Goal: Task Accomplishment & Management: Use online tool/utility

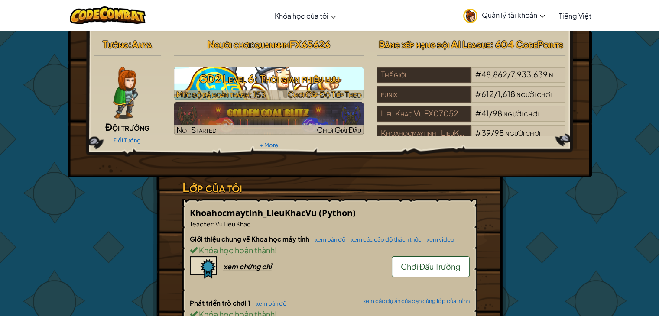
click at [268, 83] on h3 "GD2 Level 6: Thời gian phiêu lưu" at bounding box center [268, 78] width 189 height 19
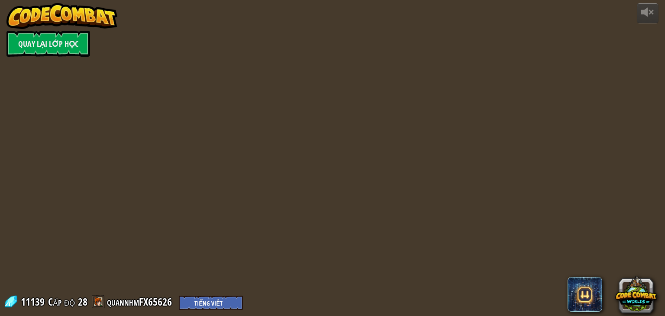
select select "vi"
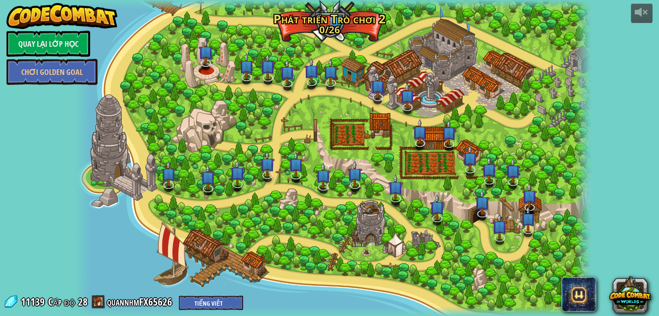
select select "vi"
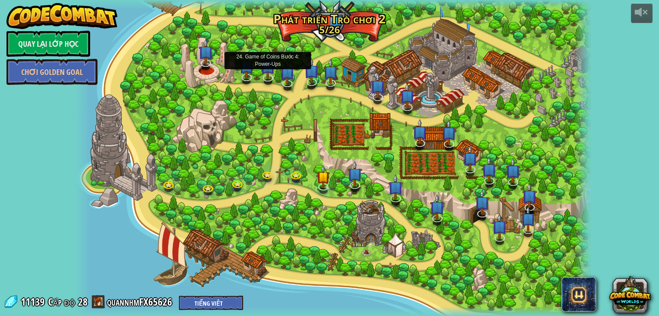
select select "vi"
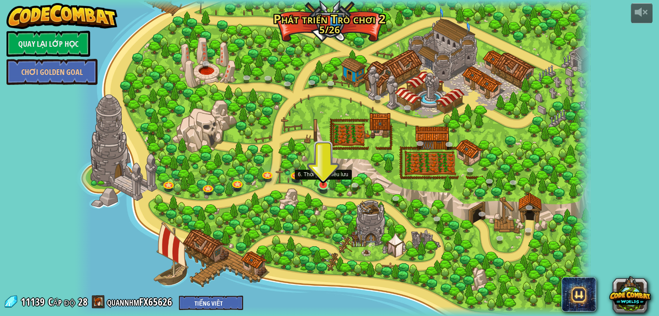
click at [329, 181] on img at bounding box center [323, 171] width 13 height 30
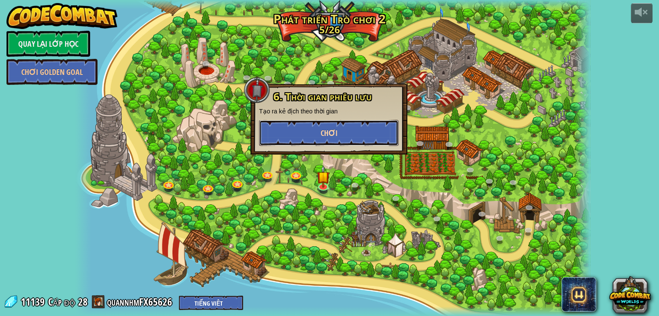
click at [371, 129] on button "Chơi" at bounding box center [329, 133] width 140 height 26
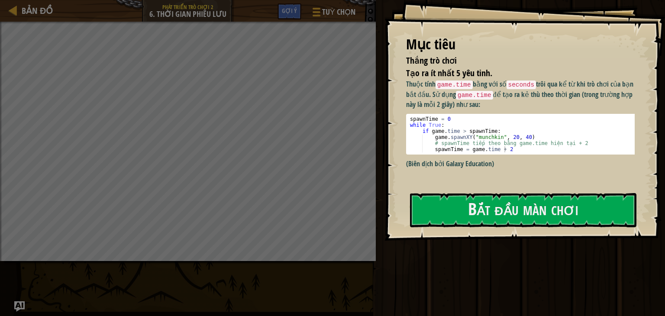
drag, startPoint x: 503, startPoint y: 236, endPoint x: 587, endPoint y: 155, distance: 116.1
drag, startPoint x: 587, startPoint y: 155, endPoint x: 605, endPoint y: 160, distance: 19.0
click at [605, 160] on p "(Biên dịch bởi Galaxy Education)" at bounding box center [523, 164] width 235 height 10
click at [479, 226] on button "Bắt đầu màn chơi" at bounding box center [523, 210] width 227 height 34
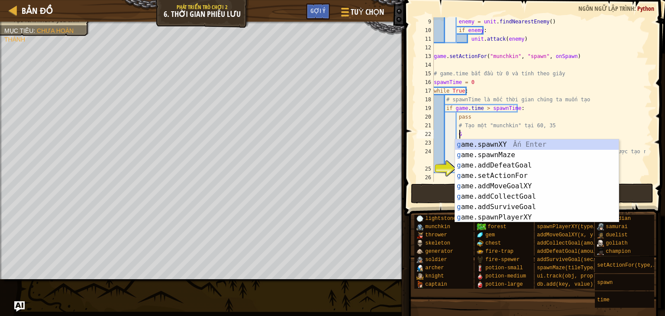
scroll to position [4, 2]
type textarea "G"
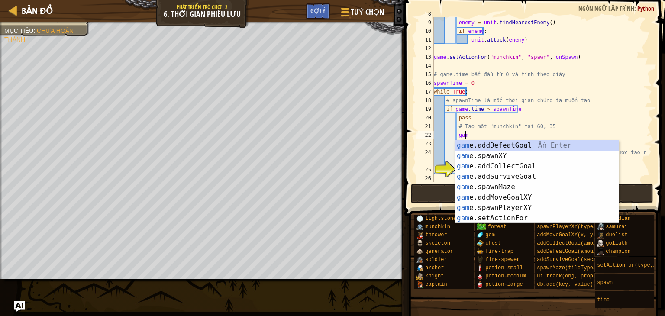
paste textarea "e"
click at [497, 156] on div "game .addDefeatGoal Ấn Enter game .spawnXY Ấn Enter game .addCollectGoal Ấn Ent…" at bounding box center [537, 192] width 164 height 104
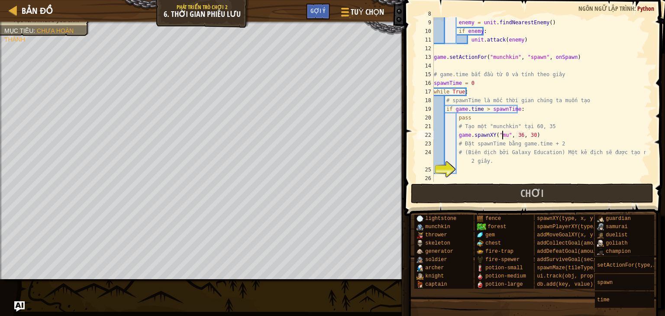
scroll to position [4, 5]
type textarea "game.spawnXY("munchkin", 36, 30)"
click at [523, 165] on div "unit = event . target enemy = unit . findNearestEnemy ( ) if enemy : unit . att…" at bounding box center [539, 101] width 214 height 182
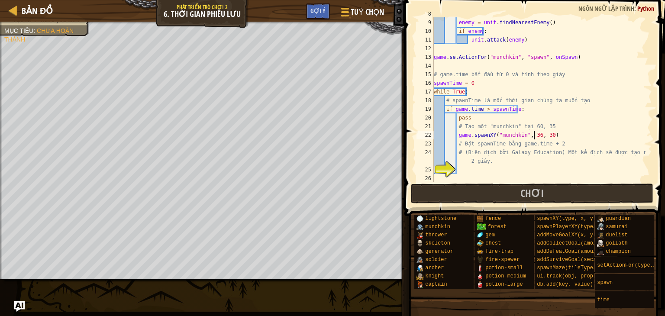
click at [535, 133] on div "unit = event . target enemy = unit . findNearestEnemy ( ) if enemy : unit . att…" at bounding box center [539, 101] width 214 height 182
type textarea "game.spawnXY("munchkin", 60, 35)"
click at [485, 175] on div "enemy = unit . findNearestEnemy ( ) if enemy : unit . attack ( enemy ) game . s…" at bounding box center [539, 108] width 214 height 182
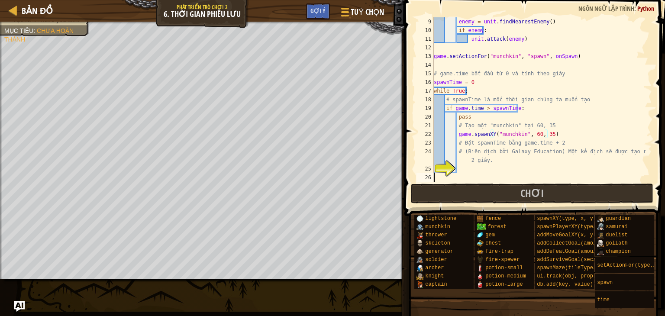
scroll to position [4, 0]
click at [486, 169] on div "enemy = unit . findNearestEnemy ( ) if enemy : unit . attack ( enemy ) game . s…" at bounding box center [539, 108] width 214 height 182
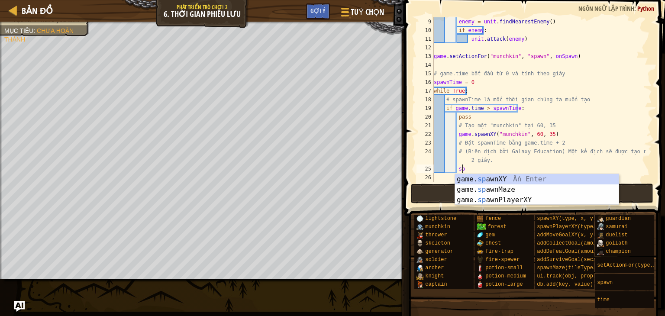
scroll to position [4, 2]
paste textarea "ă"
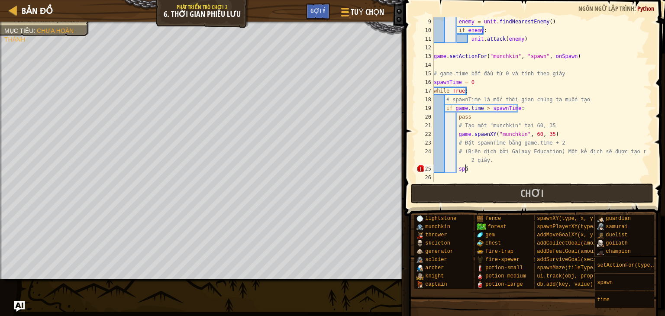
paste textarea "aw"
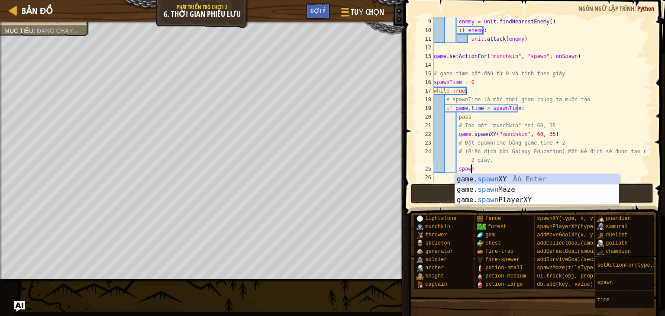
scroll to position [4, 2]
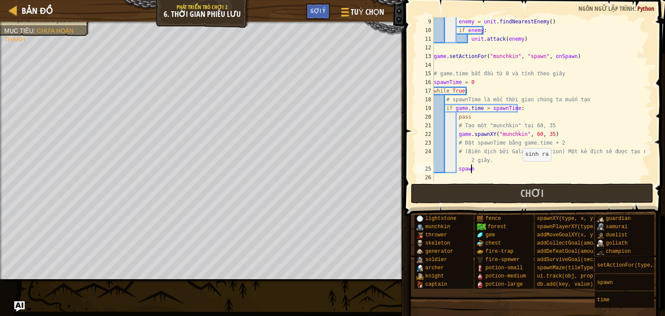
click at [518, 170] on div "enemy = unit . findNearestEnemy ( ) if enemy : unit . attack ( enemy ) game . s…" at bounding box center [539, 108] width 214 height 182
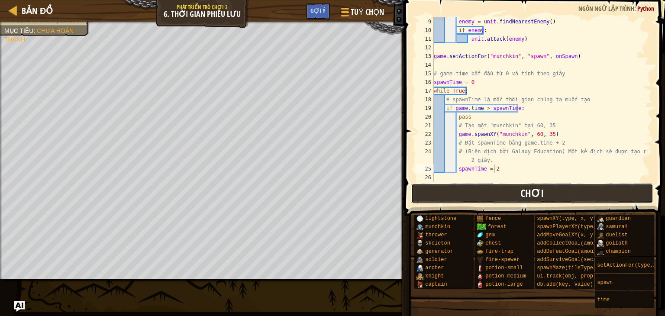
click at [515, 189] on button "Chơi" at bounding box center [532, 194] width 243 height 20
click at [507, 169] on div "enemy = unit . findNearestEnemy ( ) if enemy : unit . attack ( enemy ) game . s…" at bounding box center [539, 108] width 214 height 182
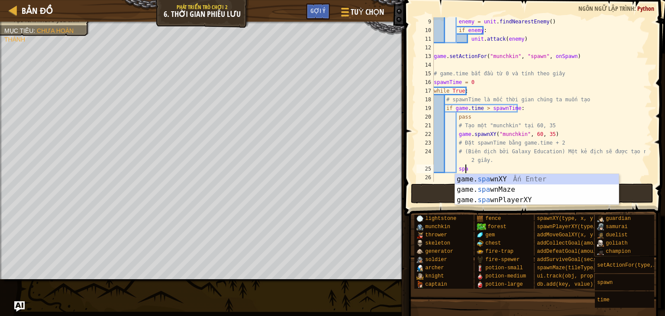
type textarea "s"
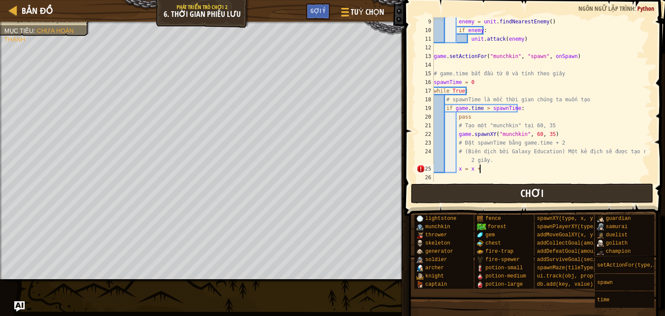
scroll to position [4, 3]
type textarea "x"
type textarea "spawnTime = x = x + @"
click at [522, 191] on span "Chơi" at bounding box center [532, 193] width 23 height 14
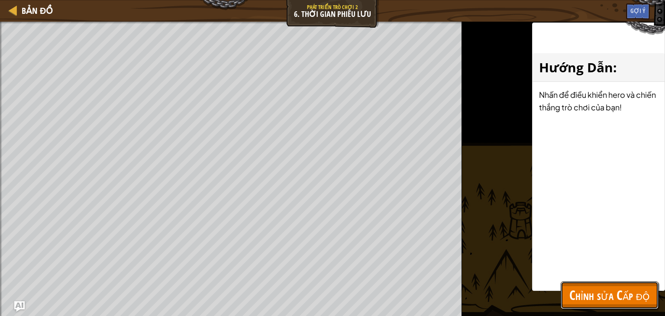
click at [629, 298] on span "Chỉnh sửa Cấp độ" at bounding box center [610, 295] width 81 height 18
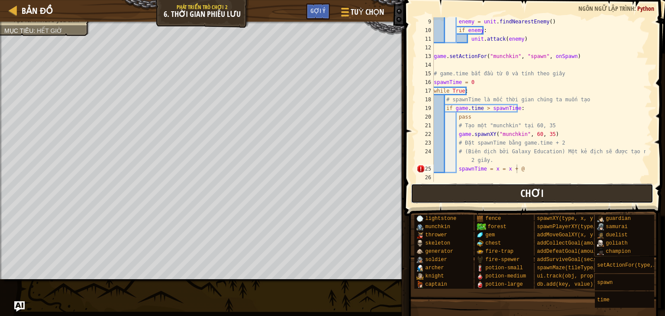
click at [494, 189] on button "Chơi" at bounding box center [532, 194] width 243 height 20
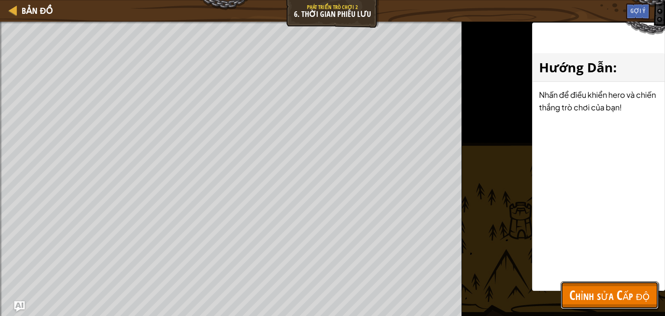
click at [609, 302] on span "Chỉnh sửa Cấp độ" at bounding box center [610, 295] width 81 height 18
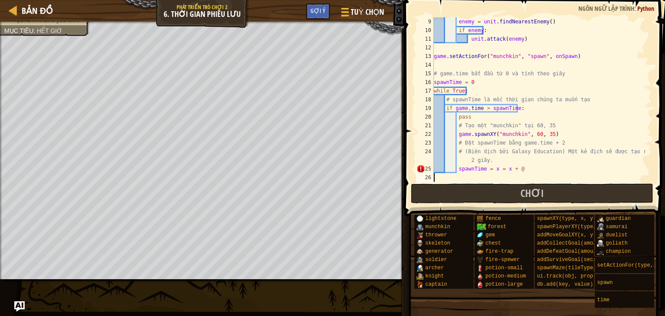
scroll to position [4, 0]
click at [520, 175] on div "enemy = unit . findNearestEnemy ( ) if enemy : unit . attack ( enemy ) game . s…" at bounding box center [539, 108] width 214 height 182
click at [520, 172] on div "enemy = unit . findNearestEnemy ( ) if enemy : unit . attack ( enemy ) game . s…" at bounding box center [539, 108] width 214 height 182
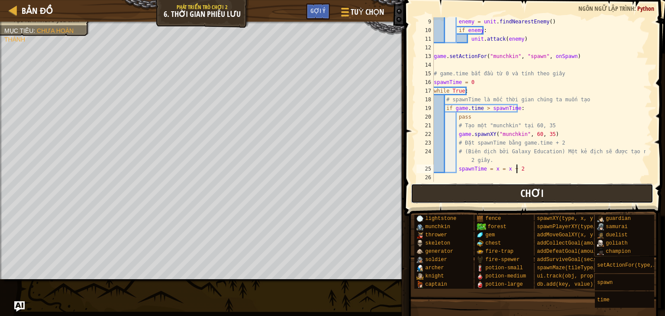
click at [527, 192] on span "Chơi" at bounding box center [532, 193] width 23 height 14
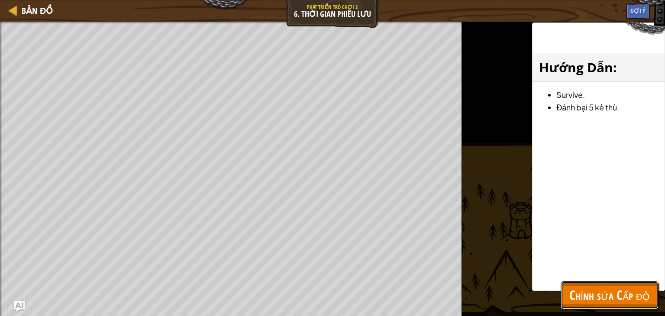
click at [576, 290] on span "Chỉnh sửa Cấp độ" at bounding box center [610, 295] width 81 height 18
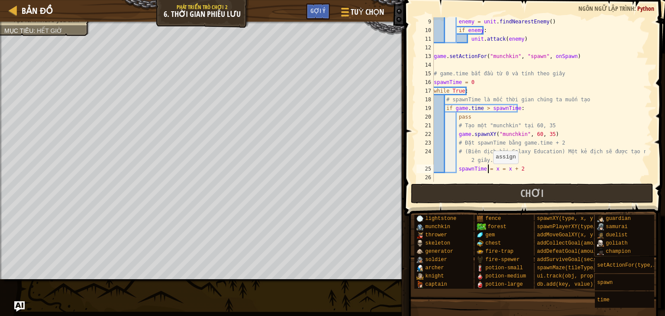
click at [489, 172] on div "enemy = unit . findNearestEnemy ( ) if enemy : unit . attack ( enemy ) game . s…" at bounding box center [539, 108] width 214 height 182
drag, startPoint x: 505, startPoint y: 171, endPoint x: 493, endPoint y: 169, distance: 11.8
click at [493, 169] on div "enemy = unit . findNearestEnemy ( ) if enemy : unit . attack ( enemy ) game . s…" at bounding box center [539, 108] width 214 height 182
click at [629, 161] on div "enemy = unit . findNearestEnemy ( ) if enemy : unit . attack ( enemy ) game . s…" at bounding box center [539, 108] width 214 height 182
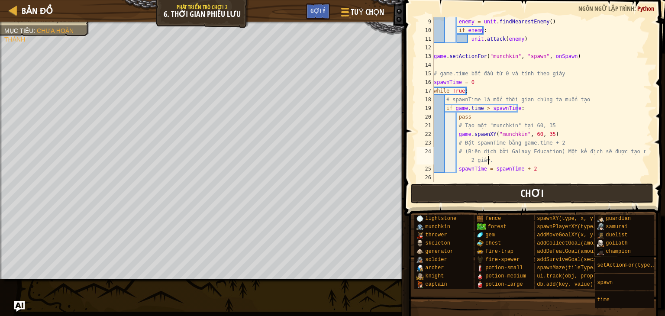
type textarea "# (Biên dịch bởi Galaxy Education) Một kẻ địch sẽ được tạo ra mỗi 2 giây."
click at [548, 194] on button "Chơi" at bounding box center [532, 194] width 243 height 20
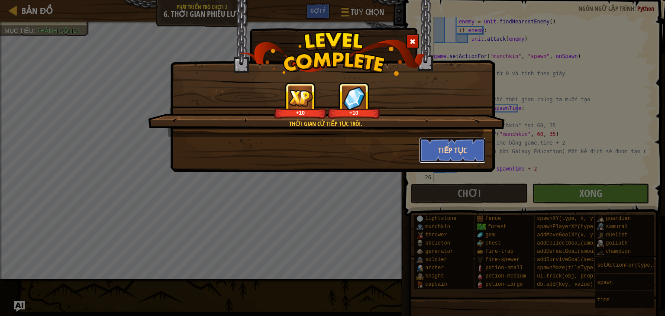
click at [451, 149] on button "Tiếp tục" at bounding box center [452, 150] width 67 height 26
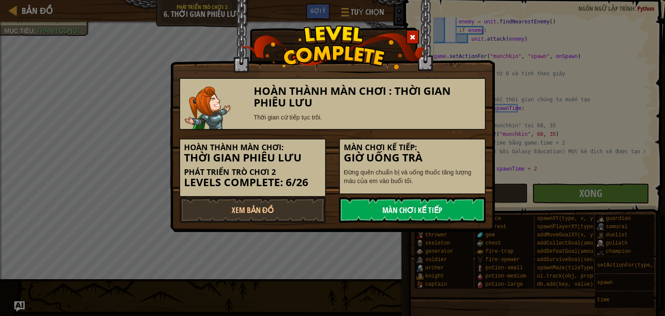
click at [424, 214] on link "Màn chơi kế tiếp" at bounding box center [412, 210] width 147 height 26
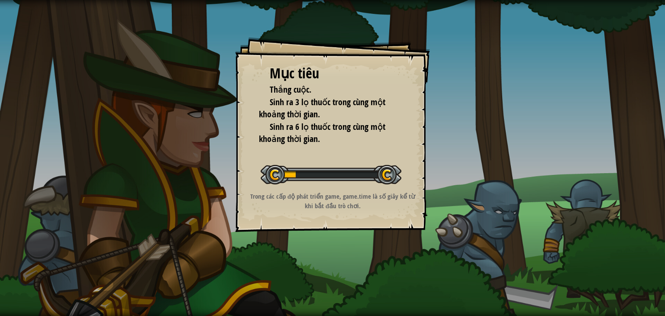
drag, startPoint x: 424, startPoint y: 214, endPoint x: 335, endPoint y: 150, distance: 109.3
click at [335, 150] on div "Mục tiêu Thắng cuộc. Sinh ra 3 lọ thuốc trong cùng một khoảng thời gian. Sinh r…" at bounding box center [332, 134] width 195 height 195
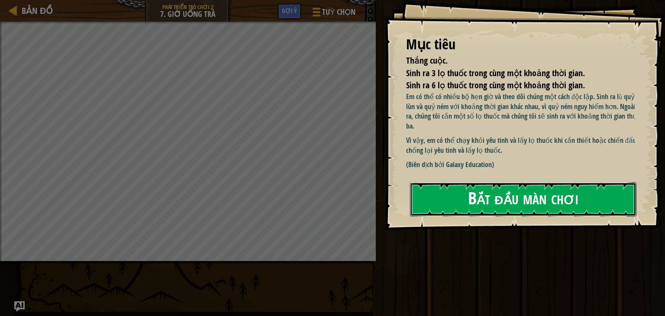
click at [451, 199] on button "Bắt đầu màn chơi" at bounding box center [523, 199] width 227 height 34
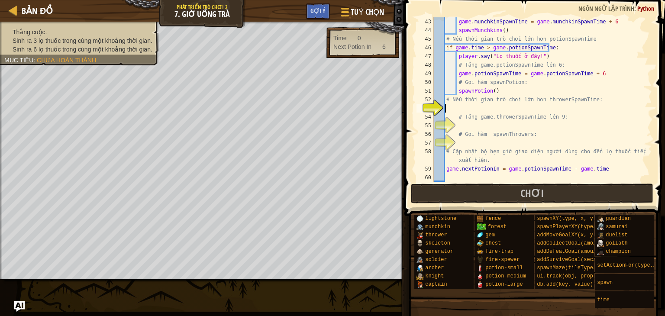
scroll to position [347, 0]
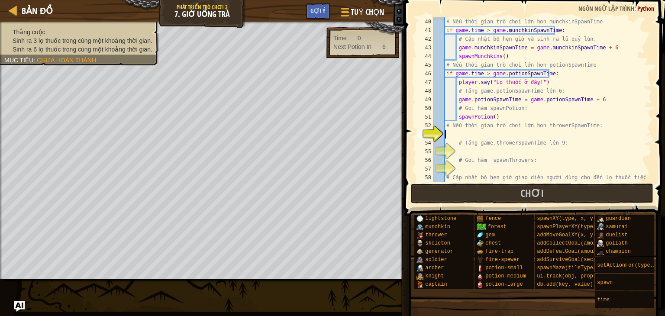
click at [510, 133] on div "# Nếu thời gian trò chơi lớn hơn munchkinSpawnTime if game . time > game . munc…" at bounding box center [539, 112] width 214 height 191
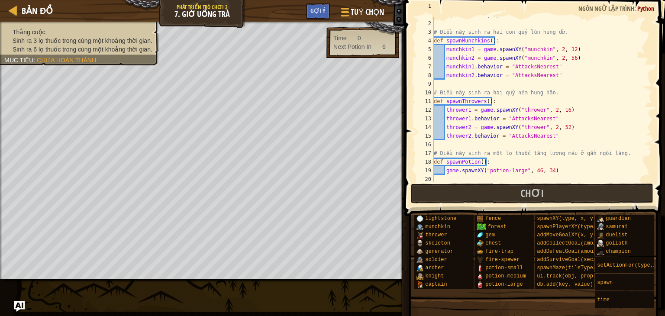
scroll to position [0, 0]
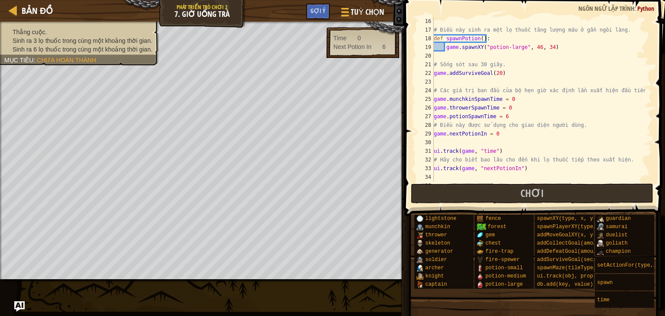
drag, startPoint x: 510, startPoint y: 133, endPoint x: 532, endPoint y: 80, distance: 57.0
click at [532, 80] on div "# Điều này sinh ra một lọ thuốc tăng lượng máu ở gần ngôi làng. def spawnPotion…" at bounding box center [539, 108] width 214 height 182
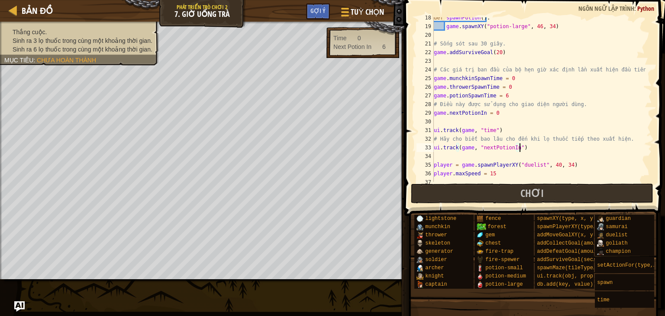
click at [534, 148] on div "def spawnPotion ( ) : game . spawnXY ( "potion-large" , 46 , 34 ) # Sống sót sa…" at bounding box center [539, 104] width 214 height 182
type textarea "ui.track(game, "nextPotionIn")"
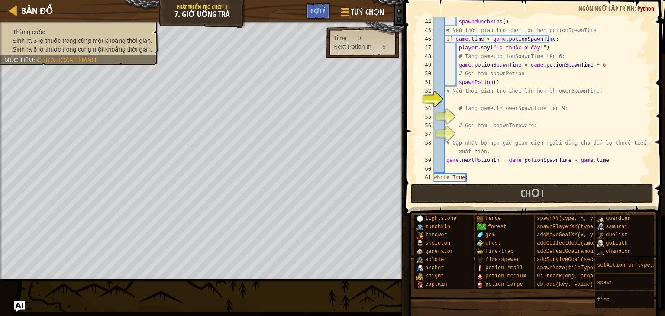
scroll to position [386, 0]
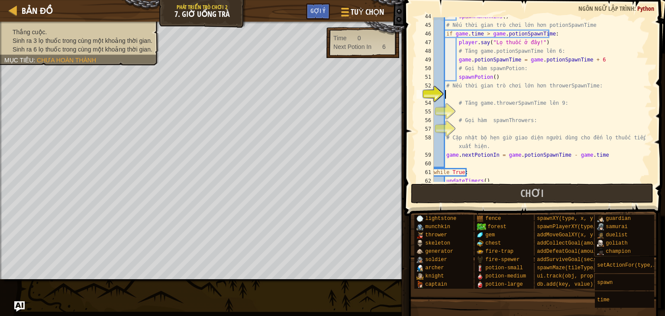
click at [508, 92] on div "spawnMunchkins ( ) # Nếu thời gian trò chơi lớn hơn potionSpawnTime if game . t…" at bounding box center [539, 103] width 214 height 182
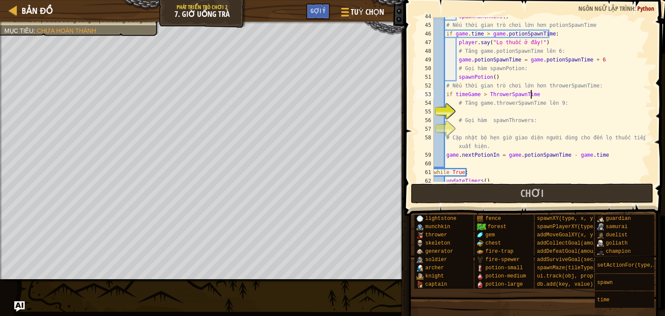
scroll to position [4, 7]
type textarea "if timeGame > ThrowerSpawnTime:"
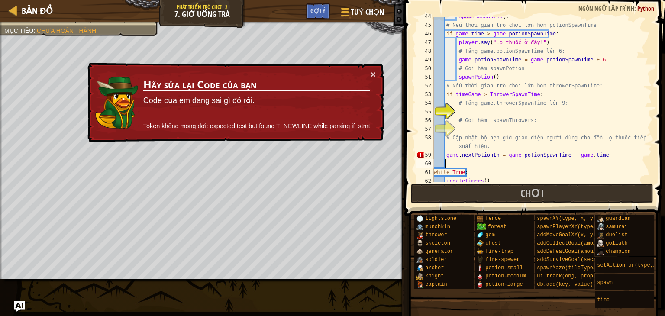
click at [516, 166] on div "spawnMunchkins ( ) # Nếu thời gian trò chơi lớn hơn potionSpawnTime if game . t…" at bounding box center [539, 103] width 214 height 182
click at [466, 98] on div "spawnMunchkins ( ) # Nếu thời gian trò chơi lớn hơn potionSpawnTime if game . t…" at bounding box center [539, 103] width 214 height 182
click at [476, 95] on div "spawnMunchkins ( ) # Nếu thời gian trò chơi lớn hơn potionSpawnTime if game . t…" at bounding box center [539, 103] width 214 height 182
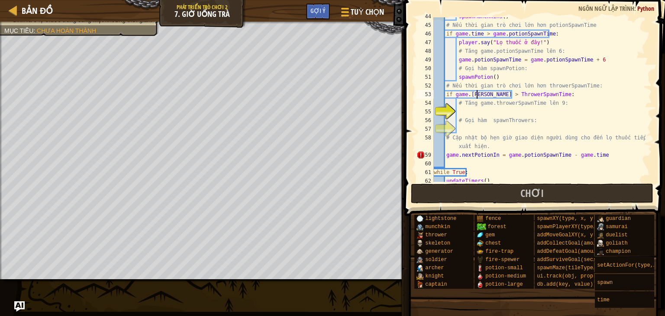
scroll to position [4, 3]
click at [487, 116] on div "spawnMunchkins ( ) # Nếu thời gian trò chơi lớn hơn potionSpawnTime if game . t…" at bounding box center [539, 103] width 214 height 182
type textarea "# Gọi hàm spawnThrowers:"
click at [487, 109] on div "spawnMunchkins ( ) # Nếu thời gian trò chơi lớn hơn potionSpawnTime if game . t…" at bounding box center [539, 103] width 214 height 182
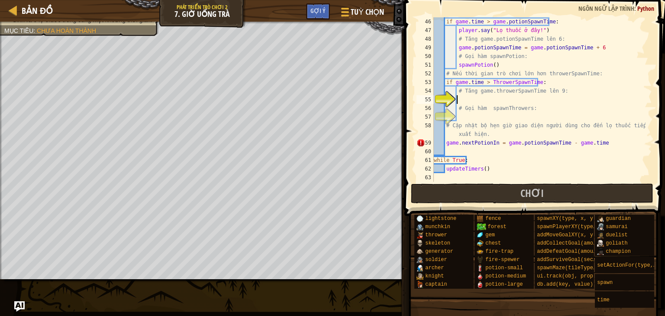
scroll to position [399, 0]
click at [486, 99] on div "if game . time > game . potionSpawnTime : player . say ( "Lọ thuốc ở đây!" ) # …" at bounding box center [539, 108] width 214 height 182
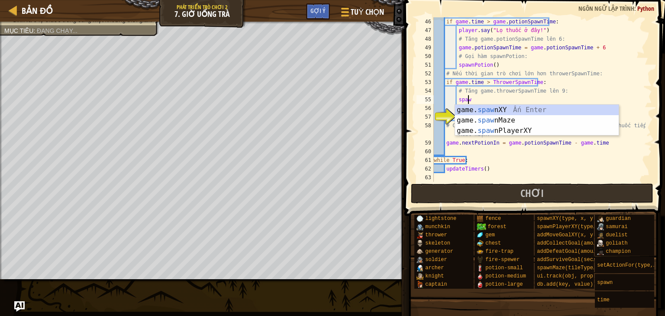
scroll to position [4, 2]
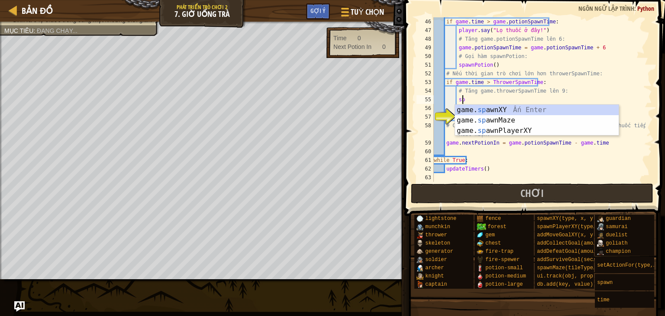
type textarea "s"
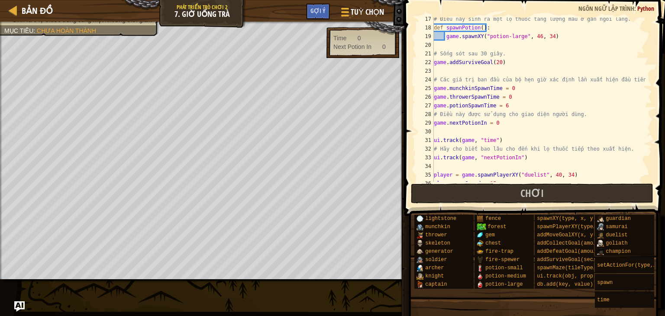
scroll to position [153, 0]
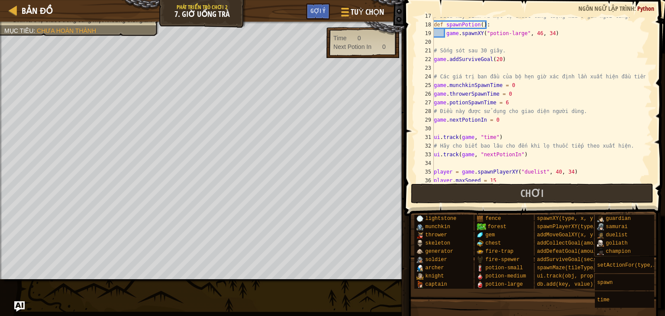
drag, startPoint x: 535, startPoint y: 84, endPoint x: 657, endPoint y: -38, distance: 171.6
click at [657, 0] on html "Bản đồ Phát triển trò chơi 2 7. Giờ uống trà Tuỳ chọn Xong Gợi ý 1 הההההההההההה…" at bounding box center [332, 0] width 665 height 0
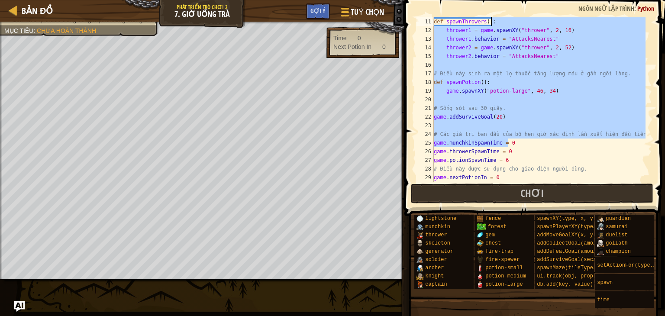
click at [626, 172] on div "def spawnThrowers ( ) : thrower1 = game . spawnXY ( "thrower" , 2 , 16 ) throwe…" at bounding box center [539, 108] width 214 height 182
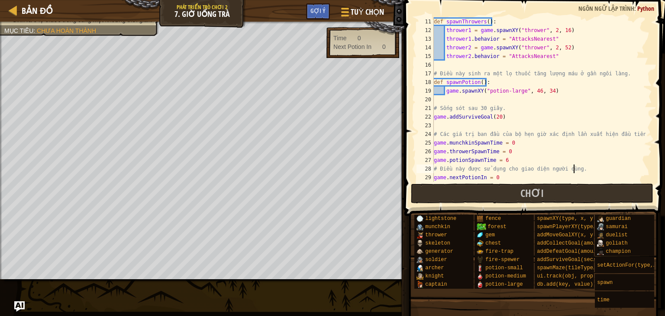
drag, startPoint x: 519, startPoint y: 85, endPoint x: 581, endPoint y: -38, distance: 137.4
click at [581, 0] on html "Bản đồ Phát triển trò chơi 2 7. Giờ uống trà Tuỳ chọn Xong Gợi ý 1 הההההההההההה…" at bounding box center [332, 0] width 665 height 0
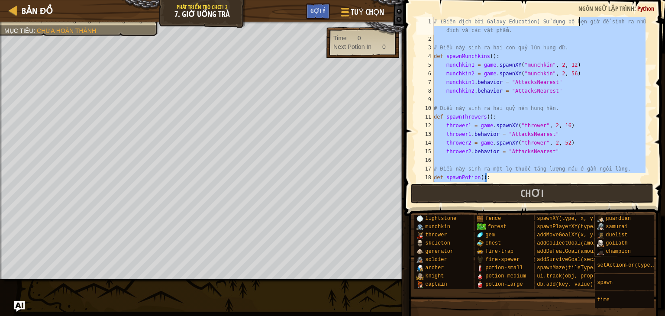
scroll to position [0, 0]
click at [586, 177] on div "# (Biên dịch bởi Galaxy Education) Sử dụng bộ hẹn giờ để sinh ra những kẻ địch …" at bounding box center [539, 99] width 214 height 165
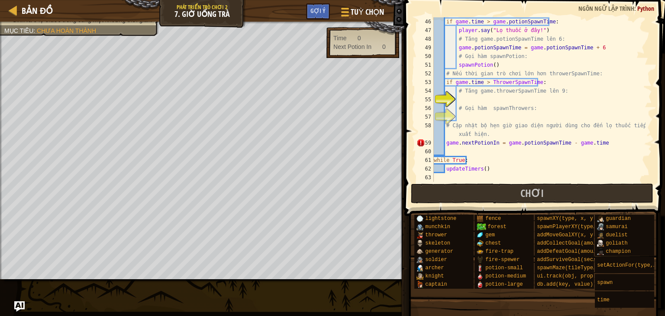
scroll to position [398, 0]
click at [488, 81] on div "# Nếu thời gian trò chơi lớn hơn potionSpawnTime if game . time > game . potion…" at bounding box center [539, 100] width 214 height 182
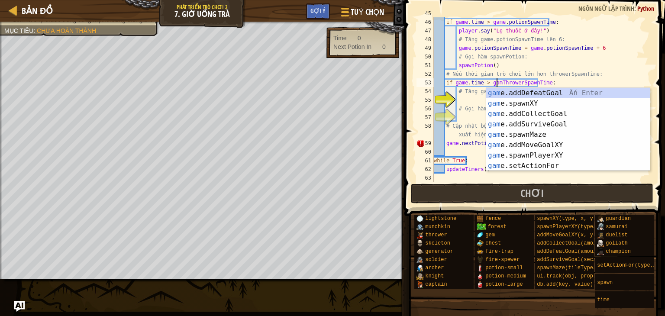
scroll to position [4, 5]
click at [480, 158] on div "# Nếu thời gian trò chơi lớn hơn potionSpawnTime if game . time > game . potion…" at bounding box center [539, 100] width 214 height 182
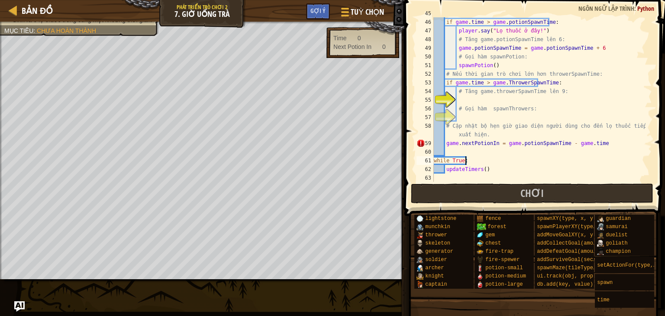
scroll to position [4, 2]
click at [506, 79] on div "# Nếu thời gian trò chơi lớn hơn potionSpawnTime if game . time > game . potion…" at bounding box center [539, 100] width 214 height 182
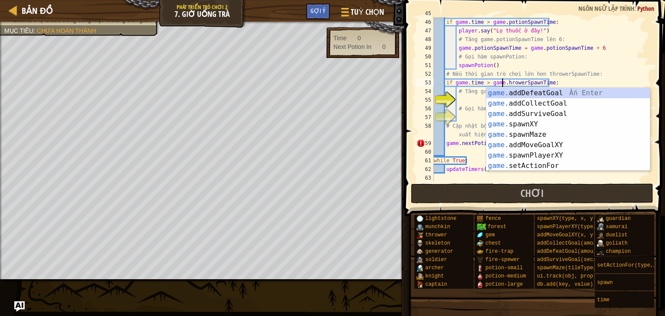
scroll to position [4, 6]
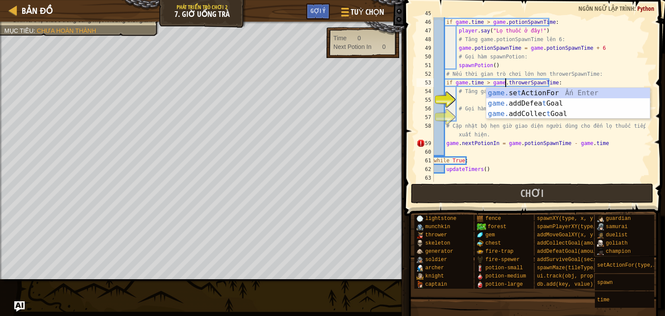
click at [509, 161] on div "# Nếu thời gian trò chơi lớn hơn potionSpawnTime if game . time > game . potion…" at bounding box center [539, 100] width 214 height 182
type textarea "while True:"
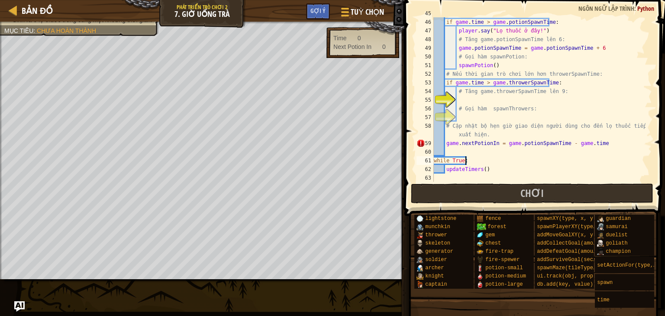
scroll to position [4, 2]
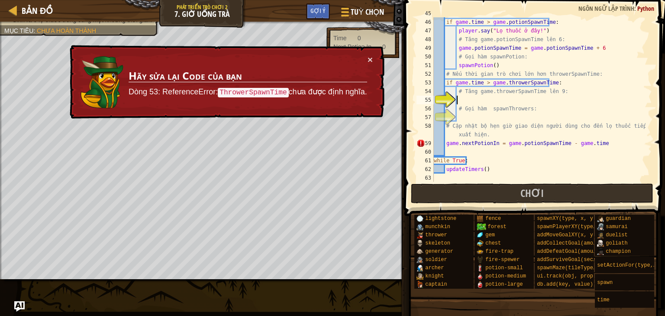
click at [464, 98] on div "# Nếu thời gian trò chơi lớn hơn potionSpawnTime if game . time > game . potion…" at bounding box center [539, 100] width 214 height 182
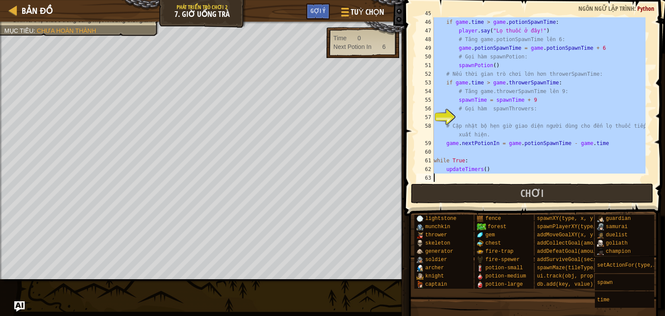
scroll to position [4, 3]
type textarea "updateTimers()"
click at [496, 177] on div "# Nếu thời gian trò chơi lớn hơn potionSpawnTime if game . time > game . potion…" at bounding box center [539, 99] width 214 height 165
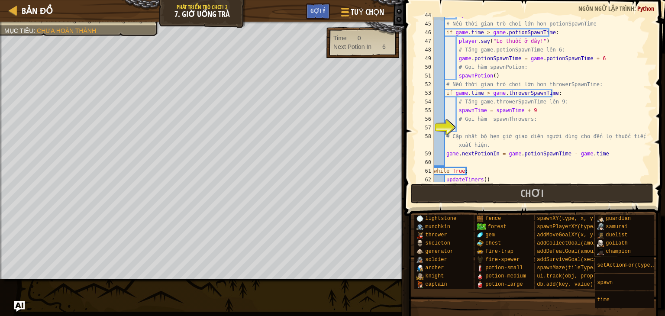
scroll to position [388, 0]
drag, startPoint x: 477, startPoint y: 104, endPoint x: 535, endPoint y: 105, distance: 58.5
click at [535, 105] on div "spawnMunchkins ( ) # Nếu thời gian trò chơi lớn hơn potionSpawnTime if game . t…" at bounding box center [539, 102] width 214 height 182
click at [517, 110] on div "spawnMunchkins ( ) # Nếu thời gian trò chơi lớn hơn potionSpawnTime if game . t…" at bounding box center [539, 102] width 214 height 182
drag, startPoint x: 517, startPoint y: 110, endPoint x: 470, endPoint y: 111, distance: 47.7
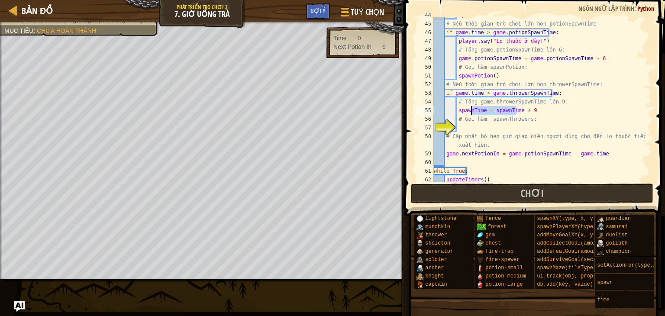
click at [470, 111] on div "spawnMunchkins ( ) # Nếu thời gian trò chơi lớn hơn potionSpawnTime if game . t…" at bounding box center [539, 102] width 214 height 182
paste textarea "game.throwerSpawnTim"
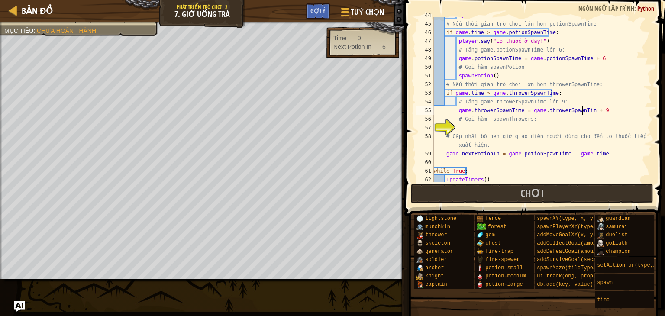
type textarea "game.throwerSpawnTime = game.throwerSpawnTime + 9"
click at [576, 126] on div "spawnMunchkins ( ) # Nếu thời gian trò chơi lớn hơn potionSpawnTime if game . t…" at bounding box center [539, 102] width 214 height 182
click at [508, 125] on div "spawnMunchkins ( ) # Nếu thời gian trò chơi lớn hơn potionSpawnTime if game . t…" at bounding box center [539, 102] width 214 height 182
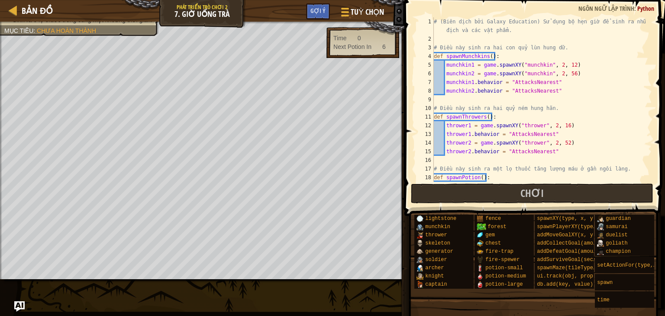
scroll to position [0, 0]
drag, startPoint x: 445, startPoint y: 117, endPoint x: 483, endPoint y: 114, distance: 37.4
click at [483, 114] on div "# (Biên dịch bởi Galaxy Education) Sử dụng bộ hẹn giờ để sinh ra những kẻ địch …" at bounding box center [539, 112] width 214 height 191
click at [604, 123] on div "# (Biên dịch bởi Galaxy Education) Sử dụng bộ hẹn giờ để sinh ra những kẻ địch …" at bounding box center [539, 112] width 214 height 191
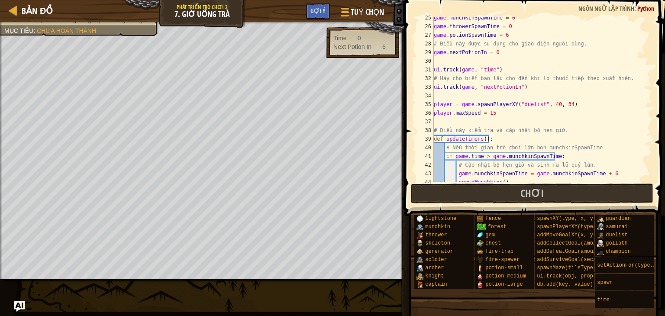
scroll to position [399, 0]
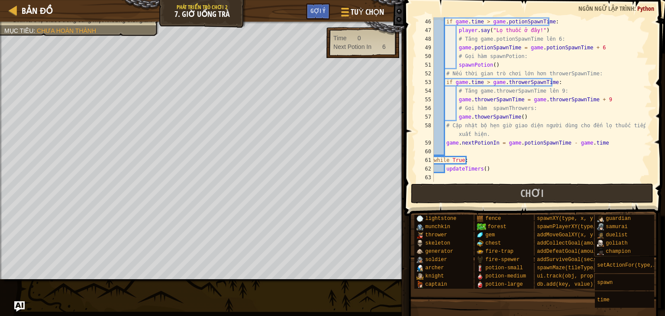
click at [519, 118] on div "if game . time > game . potionSpawnTime : player . say ( "Lọ thuốc ở đây!" ) # …" at bounding box center [539, 108] width 214 height 182
drag, startPoint x: 519, startPoint y: 118, endPoint x: 503, endPoint y: 120, distance: 16.6
click at [503, 120] on div "if game . time > game . potionSpawnTime : player . say ( "Lọ thuốc ở đây!" ) # …" at bounding box center [539, 108] width 214 height 182
click at [525, 118] on div "if game . time > game . potionSpawnTime : player . say ( "Lọ thuốc ở đây!" ) # …" at bounding box center [539, 108] width 214 height 182
drag, startPoint x: 521, startPoint y: 118, endPoint x: 461, endPoint y: 117, distance: 59.8
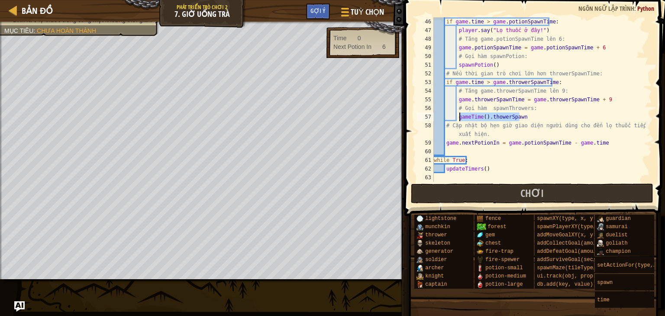
click at [461, 117] on div "if game . time > game . potionSpawnTime : player . say ( "Lọ thuốc ở đây!" ) # …" at bounding box center [539, 108] width 214 height 182
type textarea "g"
paste textarea "spawnThrowers"
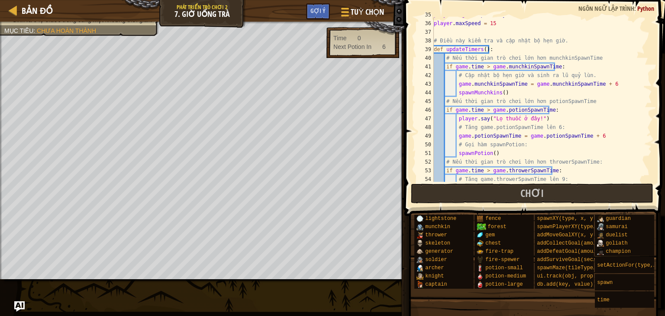
scroll to position [311, 0]
type textarea "spawnThrowers()"
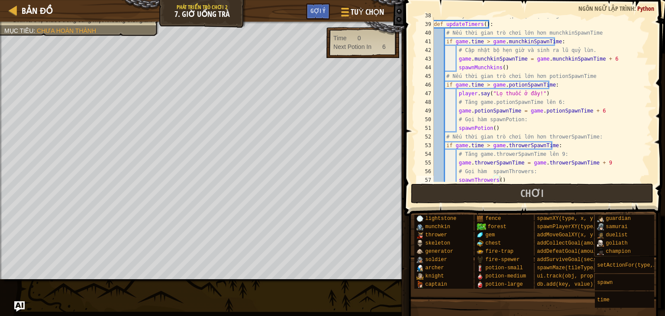
scroll to position [399, 0]
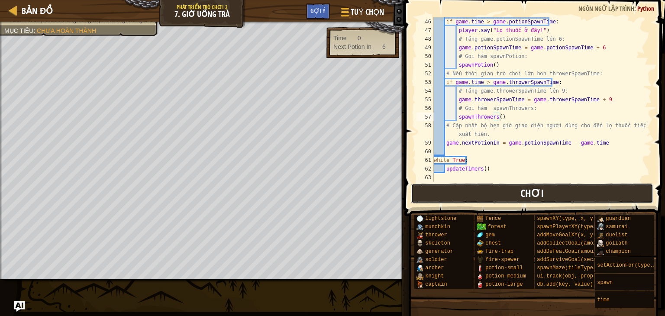
click at [478, 191] on button "Chơi" at bounding box center [532, 194] width 243 height 20
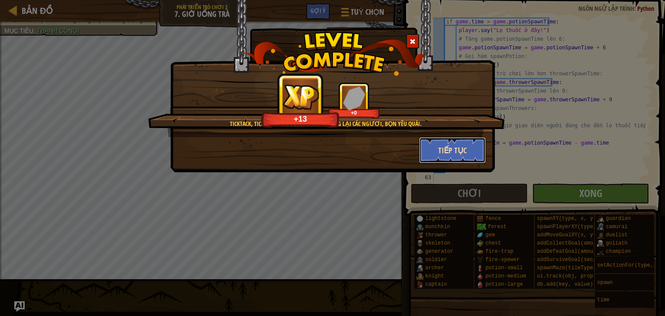
click at [453, 148] on button "Tiếp tục" at bounding box center [452, 150] width 67 height 26
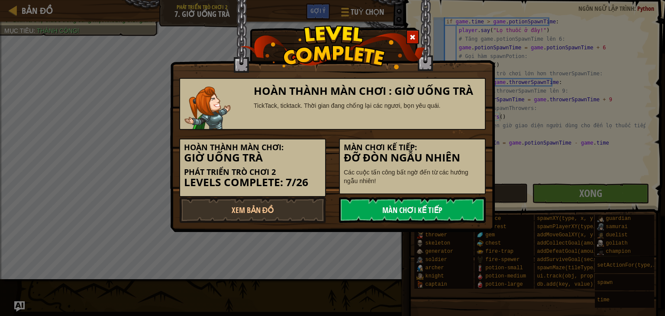
click at [433, 211] on link "Màn chơi kế tiếp" at bounding box center [412, 210] width 147 height 26
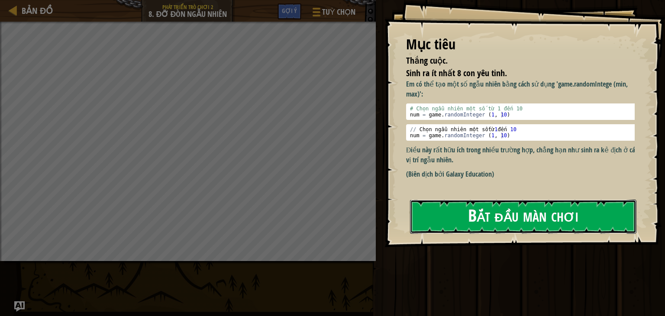
click at [497, 214] on button "Bắt đầu màn chơi" at bounding box center [523, 217] width 227 height 34
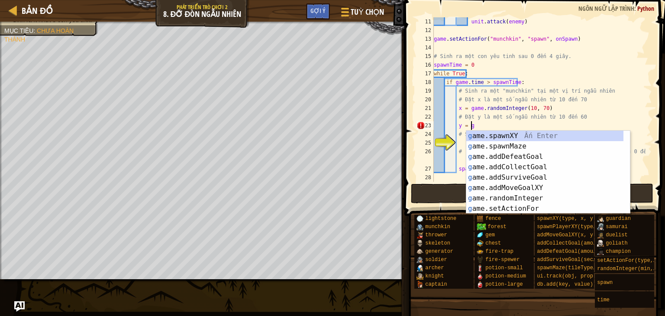
scroll to position [4, 2]
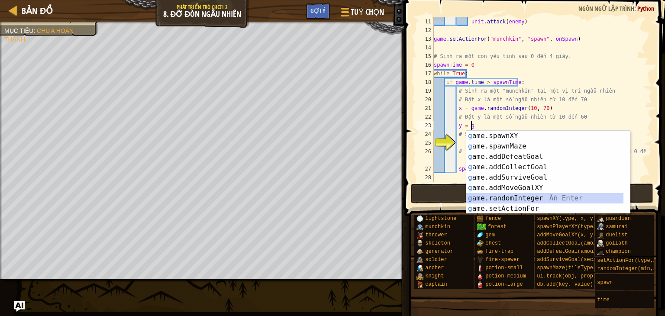
click at [508, 199] on div "g ame.spawnXY Ấn Enter g ame.spawnMaze Ấn Enter g ame.addDefeatGoal Ấn Enter g …" at bounding box center [545, 183] width 157 height 104
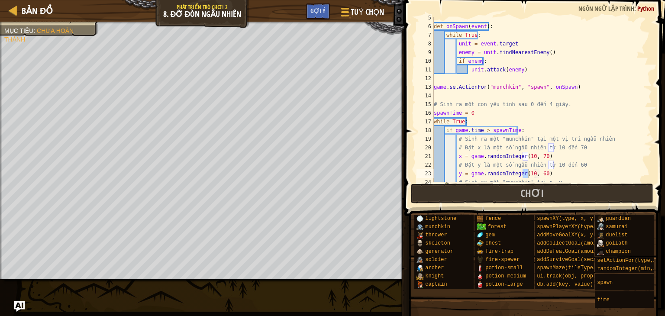
scroll to position [87, 0]
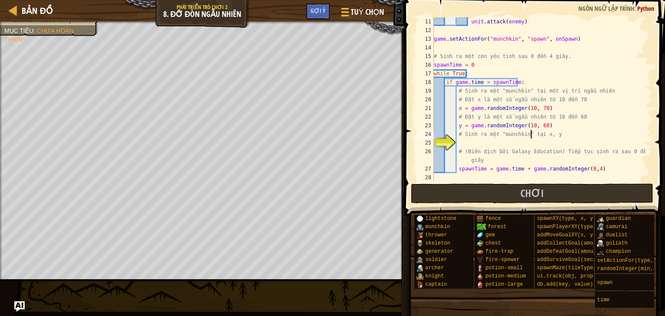
click at [531, 133] on div "unit . attack ( enemy ) game . setActionFor ( "munchkin" , "spawn" , onSpawn ) …" at bounding box center [539, 108] width 214 height 182
click at [508, 149] on div "unit . attack ( enemy ) game . setActionFor ( "munchkin" , "spawn" , onSpawn ) …" at bounding box center [539, 108] width 214 height 182
type textarea "# (Biên dịch bởi Galaxy Education) Tiếp tục sinh ra sau 0 đến 4 giây"
click at [500, 143] on div "unit . attack ( enemy ) game . setActionFor ( "munchkin" , "spawn" , onSpawn ) …" at bounding box center [539, 108] width 214 height 182
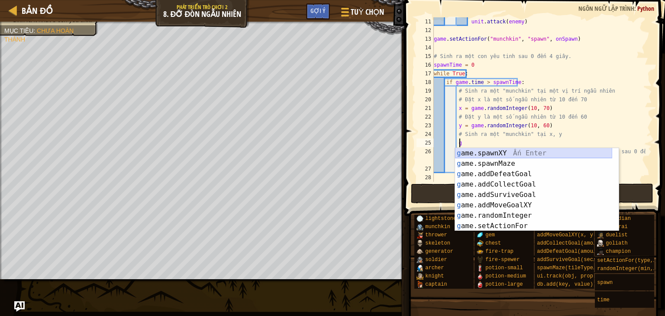
click at [501, 156] on div "g ame.spawnXY Ấn Enter g ame.spawnMaze Ấn Enter g ame.addDefeatGoal Ấn Enter g …" at bounding box center [533, 200] width 157 height 104
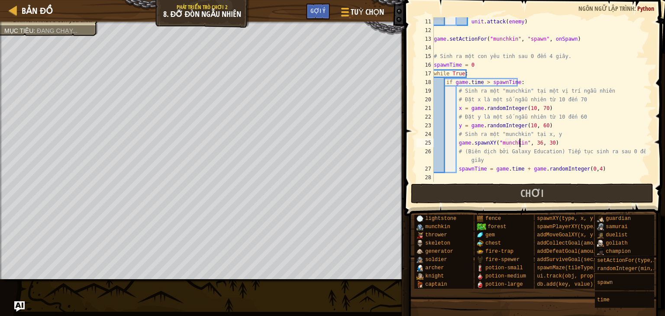
scroll to position [4, 7]
click at [506, 155] on div "unit . attack ( enemy ) game . setActionFor ( "munchkin" , "spawn" , onSpawn ) …" at bounding box center [539, 108] width 214 height 182
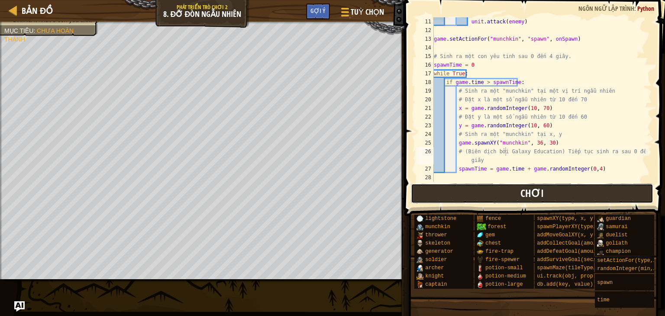
click at [491, 189] on button "Chơi" at bounding box center [532, 194] width 243 height 20
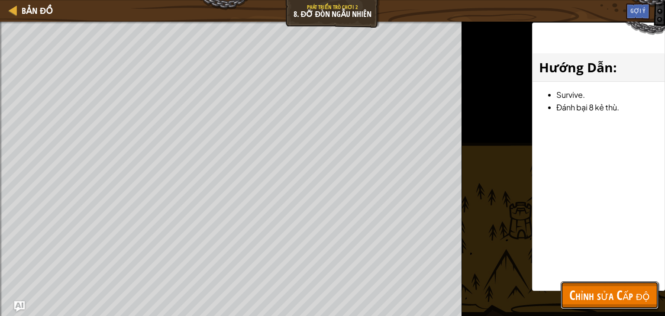
click at [627, 289] on span "Chỉnh sửa Cấp độ" at bounding box center [610, 295] width 81 height 18
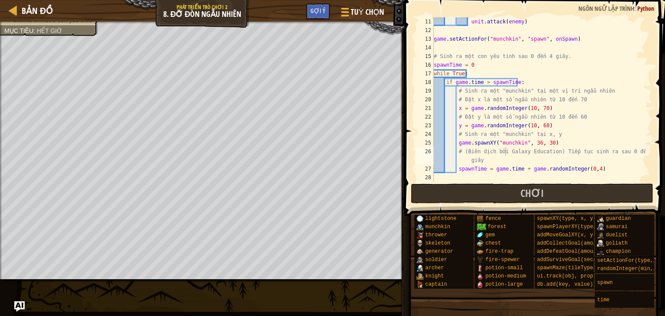
click at [534, 143] on div "unit . attack ( enemy ) game . setActionFor ( "munchkin" , "spawn" , onSpawn ) …" at bounding box center [539, 108] width 214 height 182
type textarea "game.spawnXY("munchkin", x, y)"
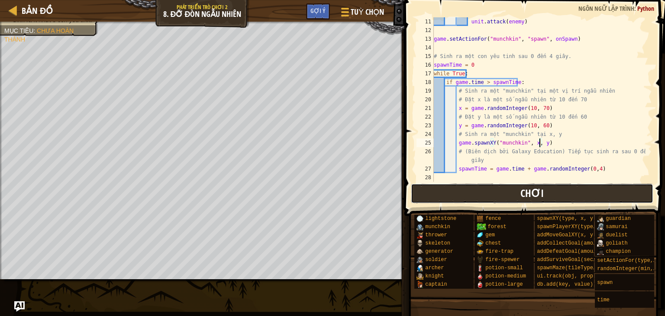
click at [546, 191] on button "Chơi" at bounding box center [532, 194] width 243 height 20
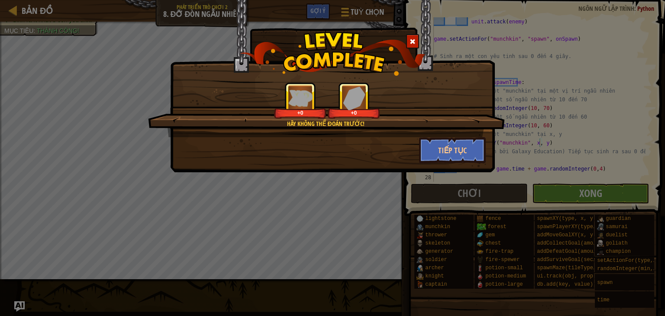
click at [415, 42] on span at bounding box center [413, 42] width 6 height 6
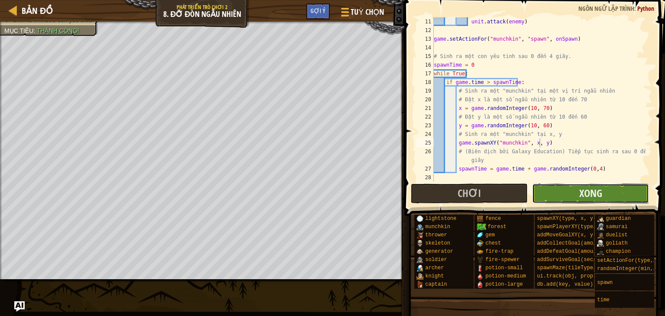
click at [568, 197] on button "Xong" at bounding box center [590, 194] width 117 height 20
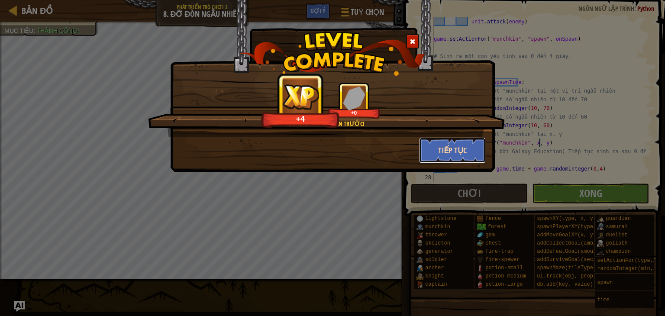
click at [450, 146] on button "Tiếp tục" at bounding box center [452, 150] width 67 height 26
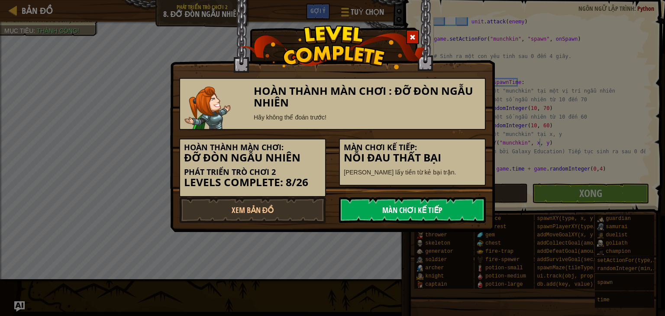
click at [400, 202] on link "Màn chơi kế tiếp" at bounding box center [412, 210] width 147 height 26
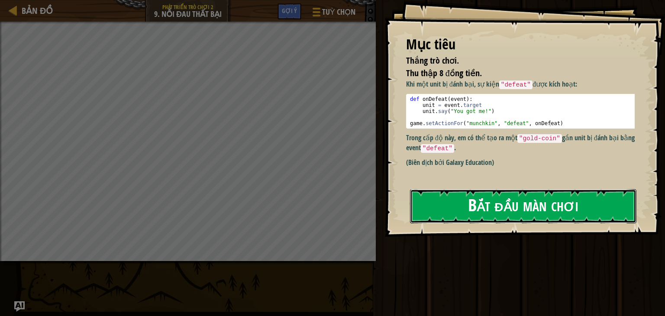
click at [478, 207] on button "Bắt đầu màn chơi" at bounding box center [523, 206] width 227 height 34
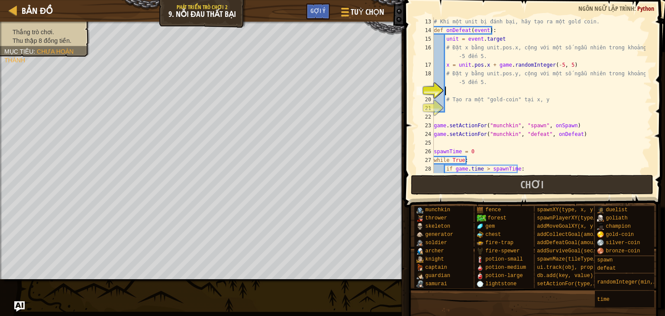
scroll to position [113, 0]
click at [534, 91] on div "# Khi một unit bị đánh bại, hãy tạo ra một gold coin. def onDefeat ( event ) : …" at bounding box center [539, 103] width 214 height 173
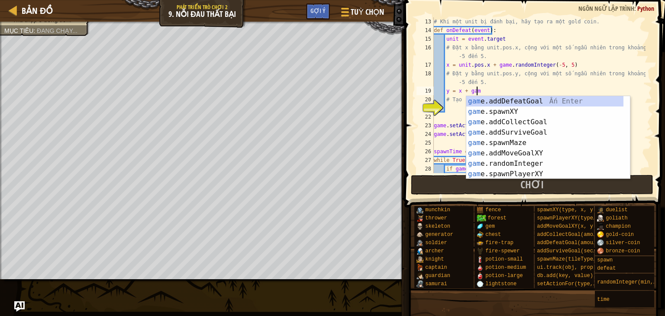
scroll to position [4, 3]
click at [530, 161] on div "game .addDefeatGoal Ấn Enter game .addCollectGoal Ấn Enter game .addSurviveGoal…" at bounding box center [545, 148] width 157 height 104
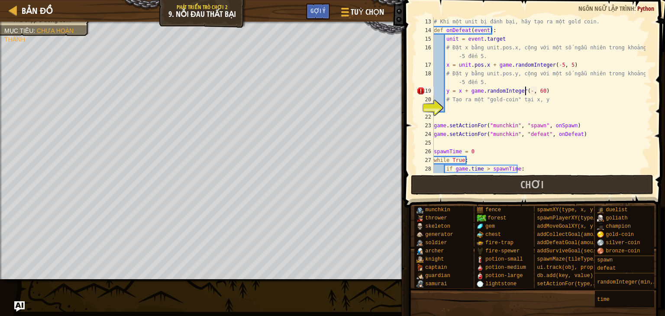
scroll to position [4, 8]
type textarea "y = x + game.randomInteger(-5, 5)"
click at [503, 107] on div "# Khi một unit bị đánh bại, hãy tạo ra một gold coin. def onDefeat ( event ) : …" at bounding box center [539, 103] width 214 height 173
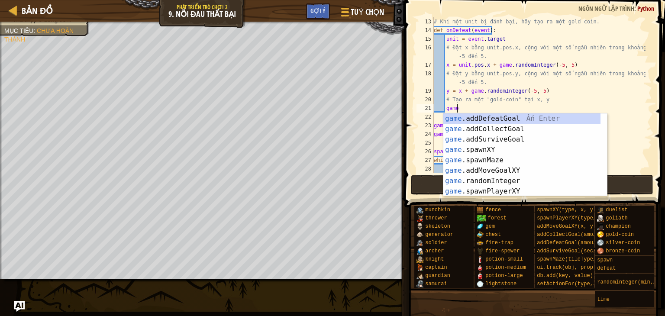
scroll to position [4, 1]
click at [479, 149] on div "game .addDefeatGoal Ấn Enter game .addCollectGoal Ấn Enter game .addSurviveGoal…" at bounding box center [522, 166] width 157 height 104
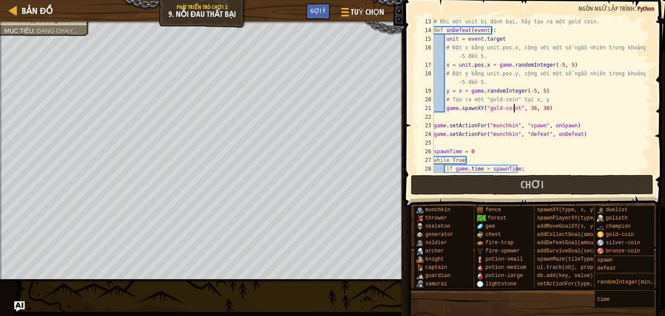
scroll to position [4, 7]
click at [529, 108] on div "# Khi một unit bị đánh bại, hãy tạo ra một gold coin. def onDefeat ( event ) : …" at bounding box center [539, 103] width 214 height 173
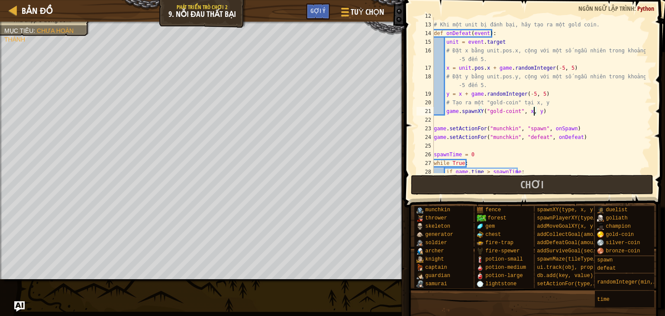
scroll to position [110, 0]
click at [609, 127] on div "# Khi một unit bị đánh bại, hãy tạo ra một gold coin. def onDefeat ( event ) : …" at bounding box center [539, 97] width 214 height 173
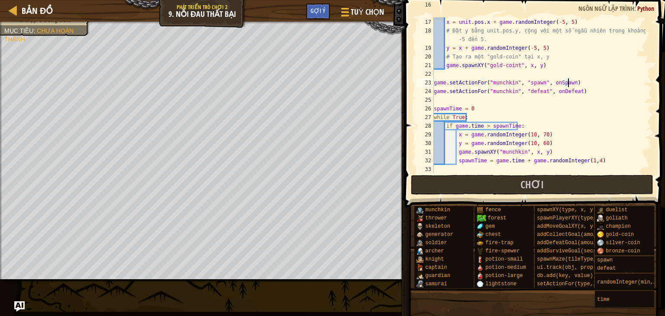
scroll to position [156, 0]
click at [607, 186] on button "Chơi" at bounding box center [532, 185] width 243 height 20
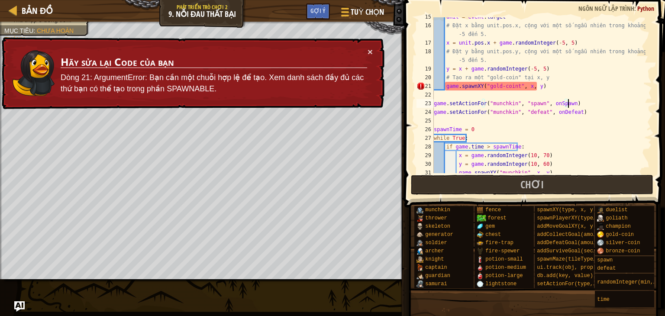
scroll to position [134, 0]
click at [513, 85] on div "unit = event . target # Đặt x bằng unit.pos.x, cộng với một số ngẫu nhiên trong…" at bounding box center [539, 99] width 214 height 173
type textarea "game.spawnXY("gold-coin", x, y)"
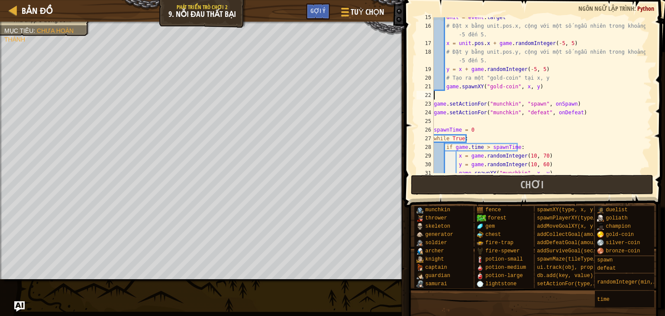
click at [570, 93] on div "unit = event . target # Đặt x bằng unit.pos.x, cộng với một số ngẫu nhiên trong…" at bounding box center [539, 99] width 214 height 173
click at [601, 182] on button "Chơi" at bounding box center [532, 185] width 243 height 20
click at [460, 69] on div "unit = event . target # Đặt x bằng unit.pos.x, cộng với một số ngẫu nhiên trong…" at bounding box center [539, 99] width 214 height 173
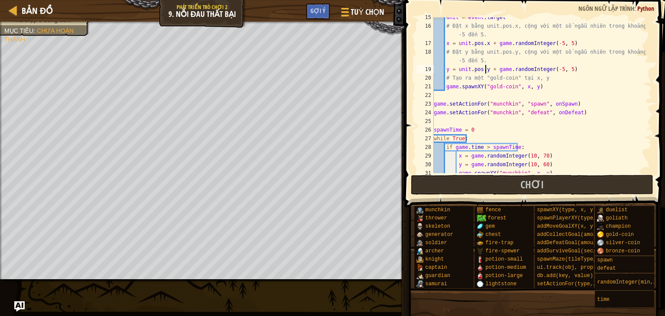
click at [570, 85] on div "unit = event . target # Đặt x bằng unit.pos.x, cộng với một số ngẫu nhiên trong…" at bounding box center [539, 99] width 214 height 173
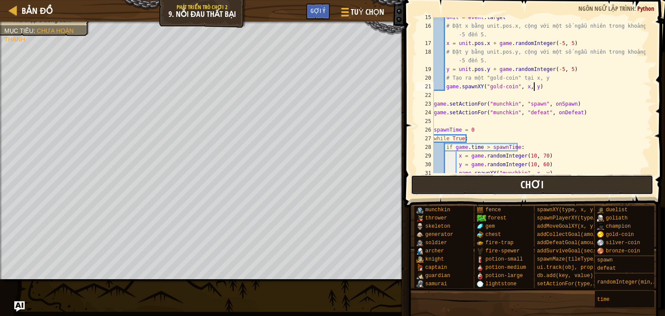
click at [596, 183] on button "Chơi" at bounding box center [532, 185] width 243 height 20
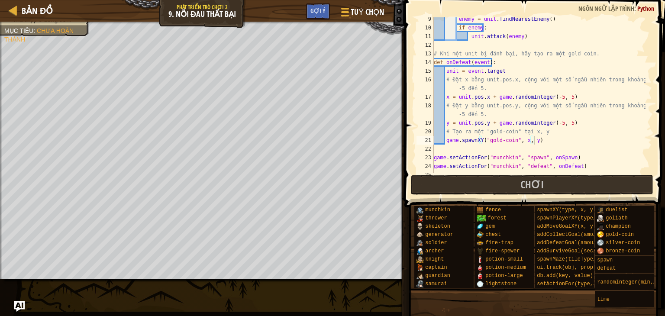
scroll to position [81, 0]
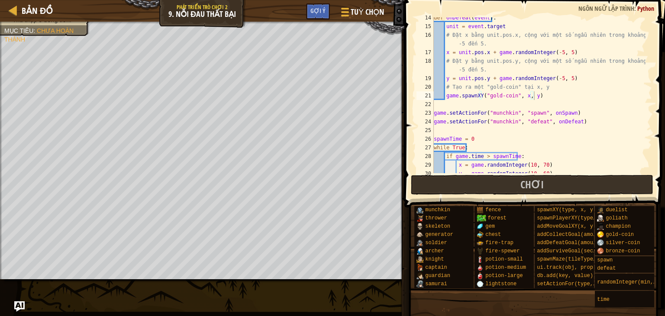
click at [498, 81] on div "def onDefeat ( event ) : unit = event . target # Đặt x bằng unit.pos.x, cộng vớ…" at bounding box center [539, 99] width 214 height 173
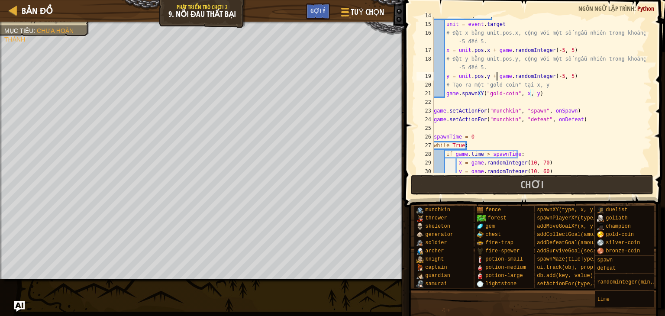
scroll to position [127, 0]
click at [429, 182] on button "Chơi" at bounding box center [532, 185] width 243 height 20
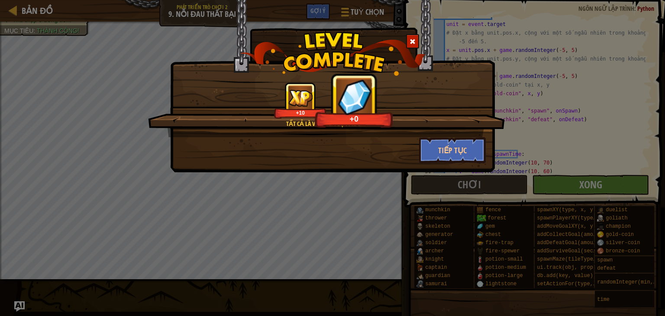
click at [411, 39] on span at bounding box center [413, 42] width 6 height 6
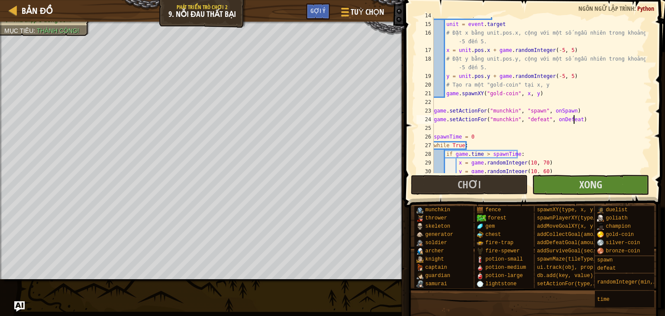
click at [588, 117] on div "def onDefeat ( event ) : unit = event . target # Đặt x bằng unit.pos.x, cộng vớ…" at bounding box center [539, 97] width 214 height 173
type textarea "game.setActionFor("munchkin", "defeat", onDefeat)"
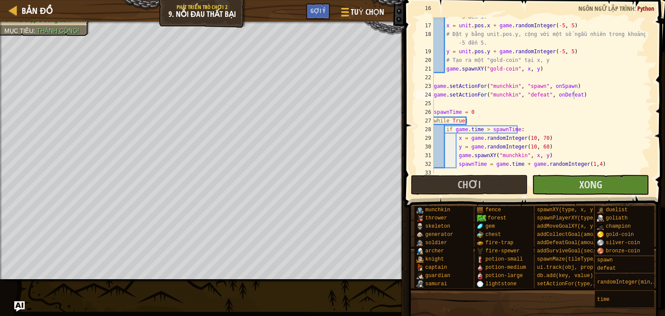
scroll to position [156, 0]
